Goal: Information Seeking & Learning: Learn about a topic

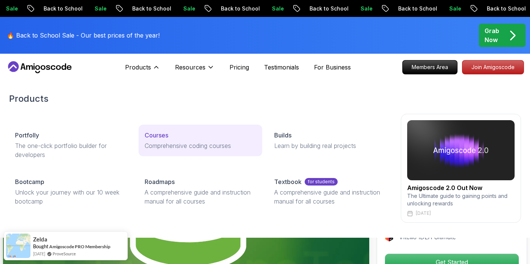
click at [153, 144] on p "Comprehensive coding courses" at bounding box center [201, 145] width 112 height 9
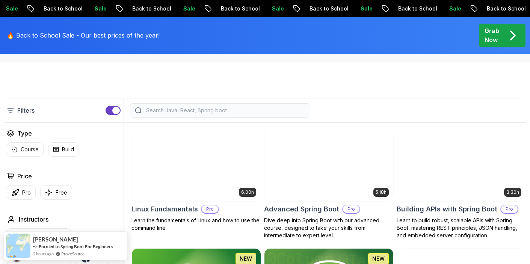
scroll to position [156, 0]
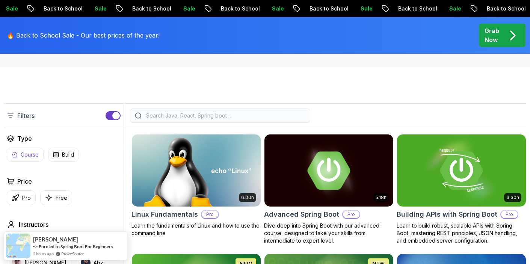
click at [33, 153] on p "Course" at bounding box center [30, 155] width 18 height 8
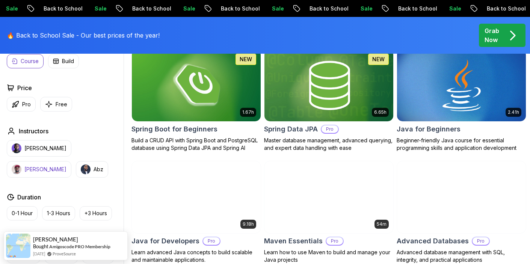
scroll to position [354, 0]
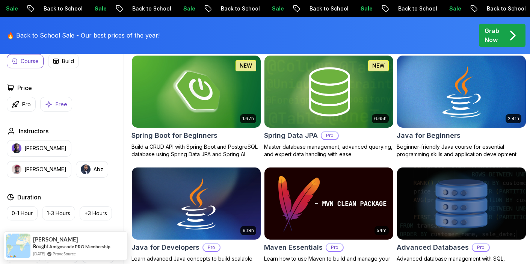
click at [53, 103] on button "Free" at bounding box center [56, 104] width 32 height 15
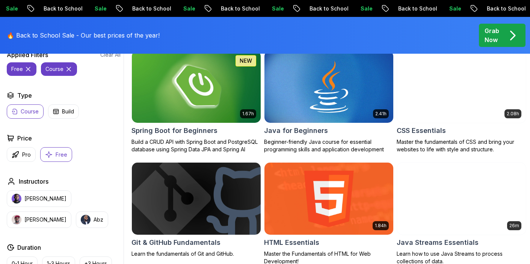
scroll to position [193, 0]
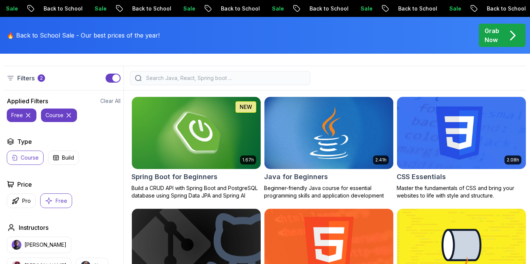
click at [30, 160] on p "Course" at bounding box center [30, 158] width 18 height 8
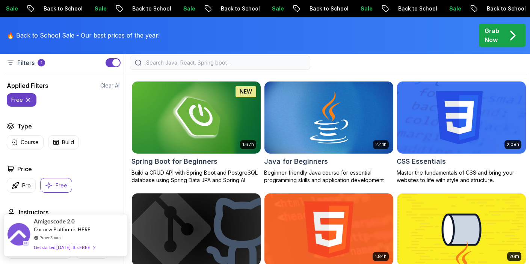
scroll to position [224, 0]
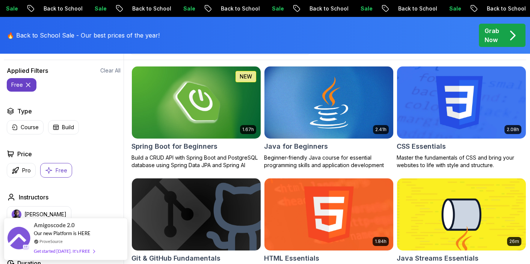
click at [53, 169] on button "Free" at bounding box center [56, 170] width 32 height 15
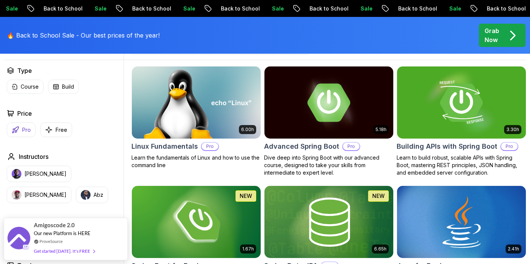
click at [23, 127] on p "Pro" at bounding box center [26, 130] width 9 height 8
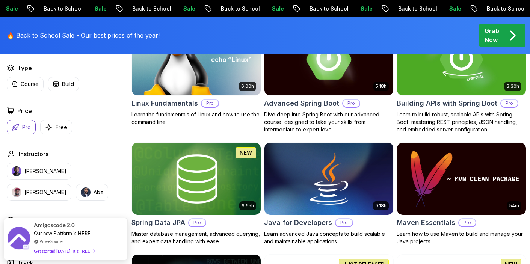
scroll to position [276, 0]
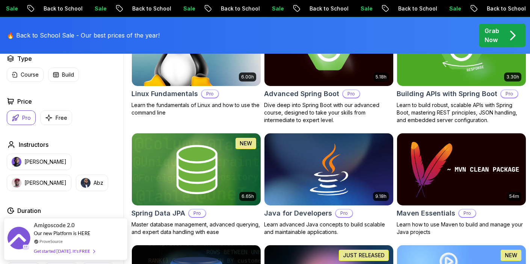
click at [313, 71] on img at bounding box center [328, 50] width 135 height 76
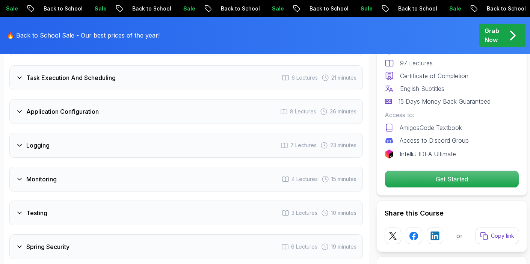
scroll to position [1275, 0]
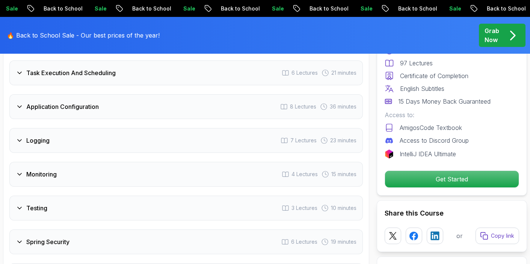
click at [118, 162] on div "Monitoring 4 Lectures 15 minutes" at bounding box center [185, 174] width 353 height 25
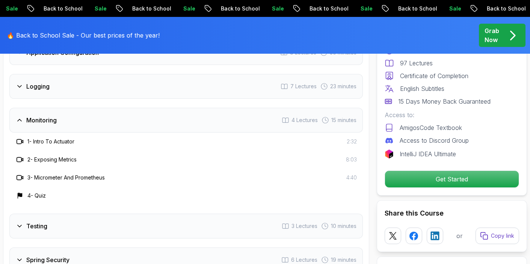
click at [85, 214] on div "Testing 3 Lectures 10 minutes" at bounding box center [185, 226] width 353 height 25
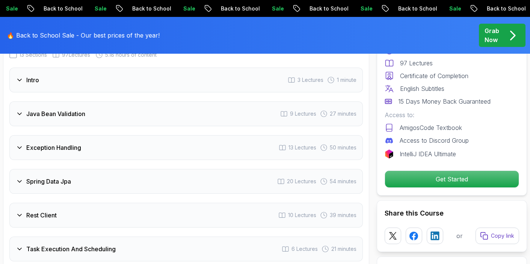
scroll to position [1017, 0]
